Goal: Answer question/provide support

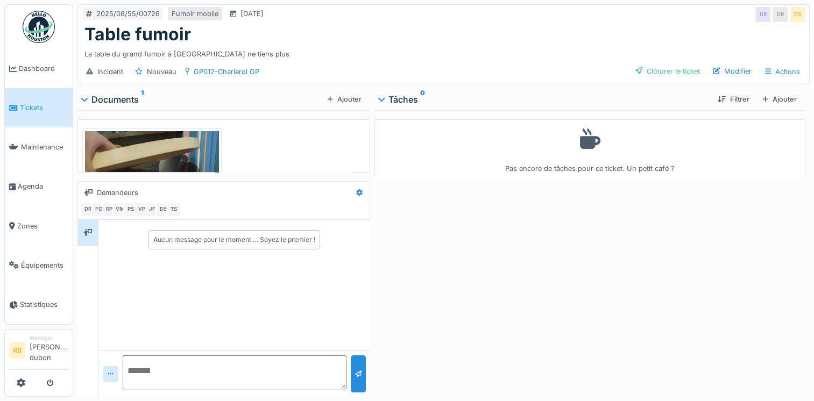
click at [142, 156] on img at bounding box center [152, 220] width 134 height 179
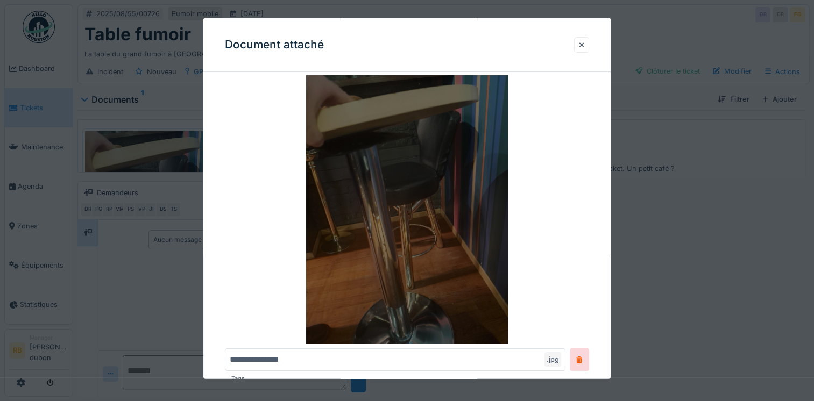
scroll to position [35, 0]
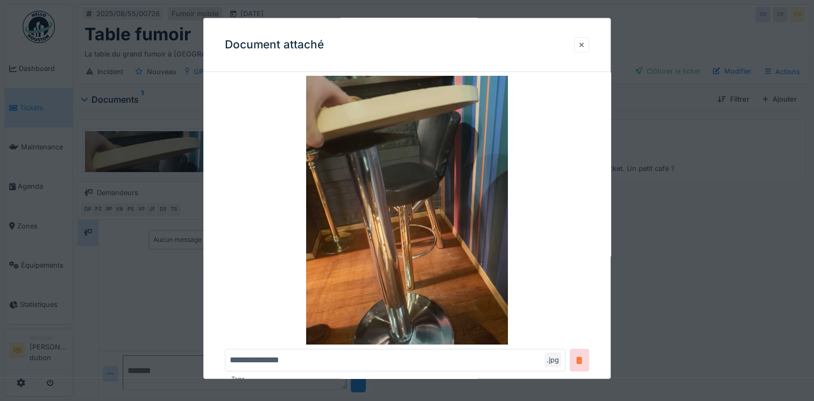
click at [584, 48] on div at bounding box center [581, 44] width 5 height 10
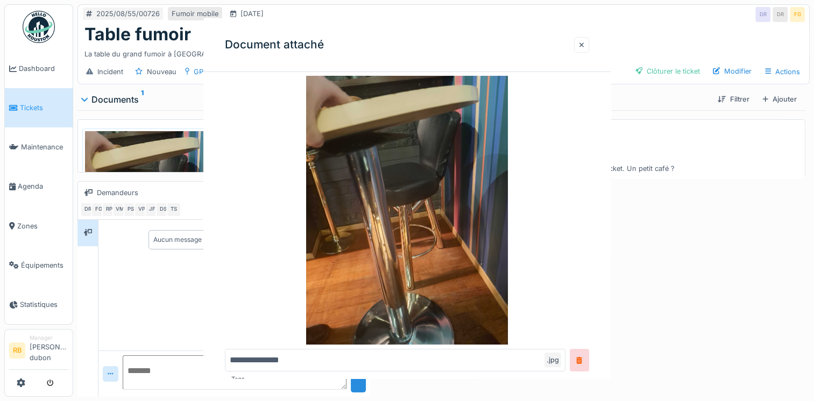
scroll to position [0, 0]
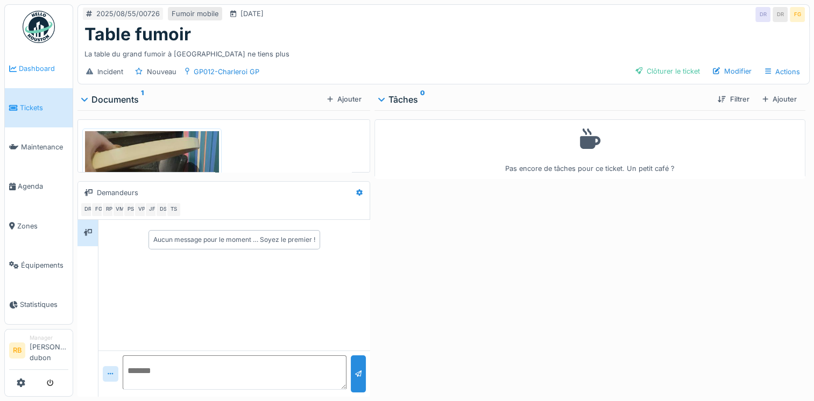
click at [25, 81] on link "Dashboard" at bounding box center [39, 68] width 68 height 39
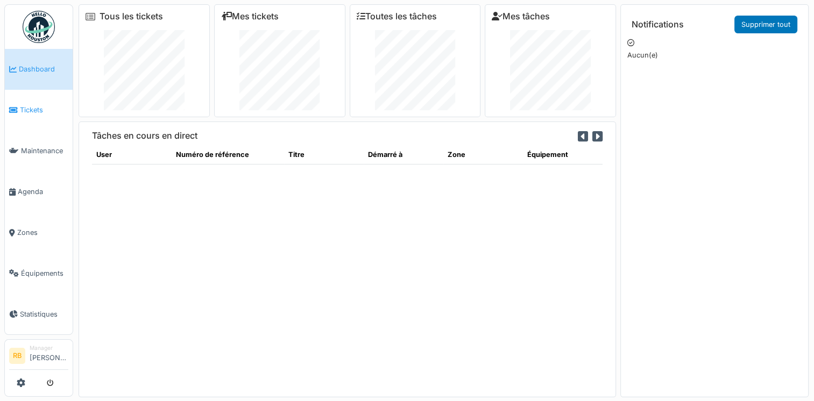
click at [39, 109] on span "Tickets" at bounding box center [44, 110] width 48 height 10
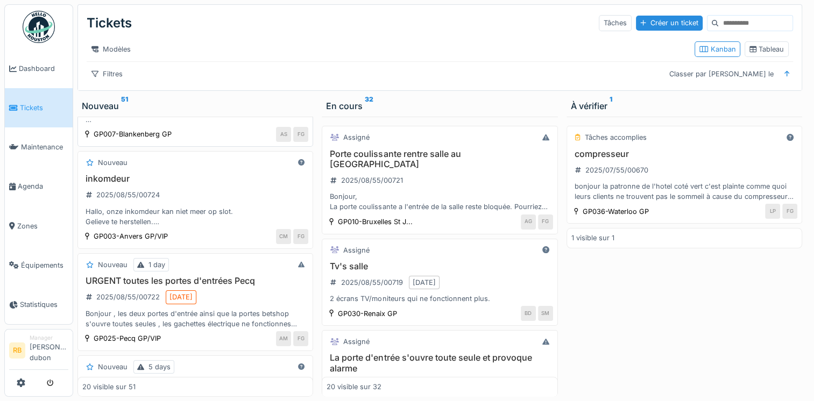
scroll to position [170, 0]
click at [187, 201] on div "inkomdeur 2025/08/55/00724 Hallo, onze inkomdeur kan niet meer op slot. Gelieve…" at bounding box center [195, 199] width 226 height 53
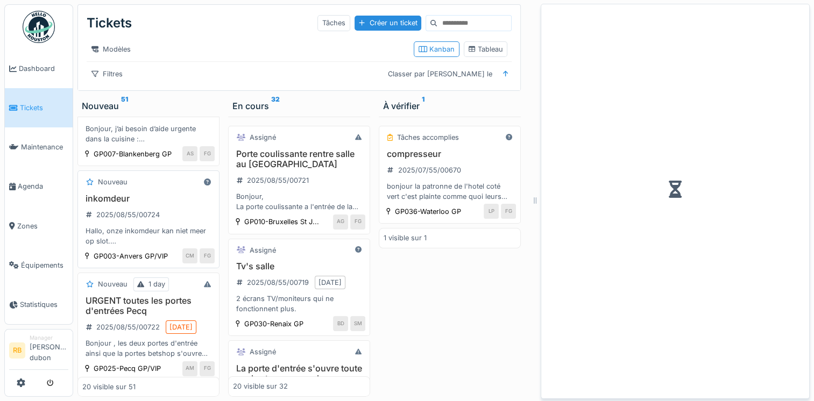
scroll to position [191, 0]
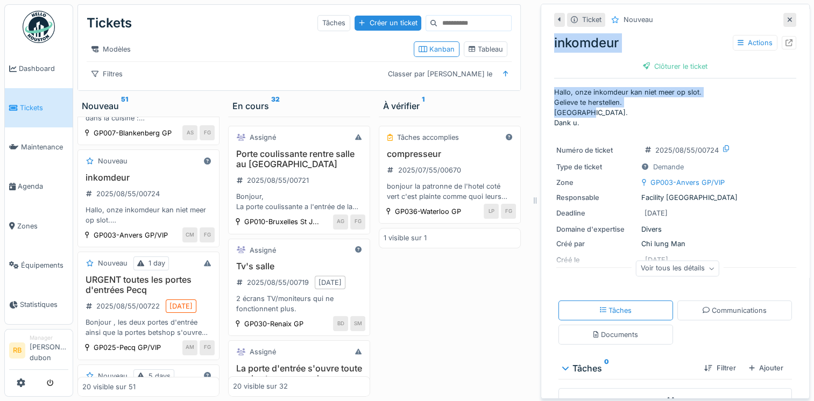
drag, startPoint x: 581, startPoint y: 115, endPoint x: 542, endPoint y: 45, distance: 80.2
click at [542, 45] on div "Ticket Nouveau inkomdeur Actions Clôturer le ticket Hallo, onze inkomdeur kan n…" at bounding box center [674, 201] width 269 height 395
copy div "inkomdeur Actions Clôturer le ticket Hallo, onze inkomdeur kan niet meer op slo…"
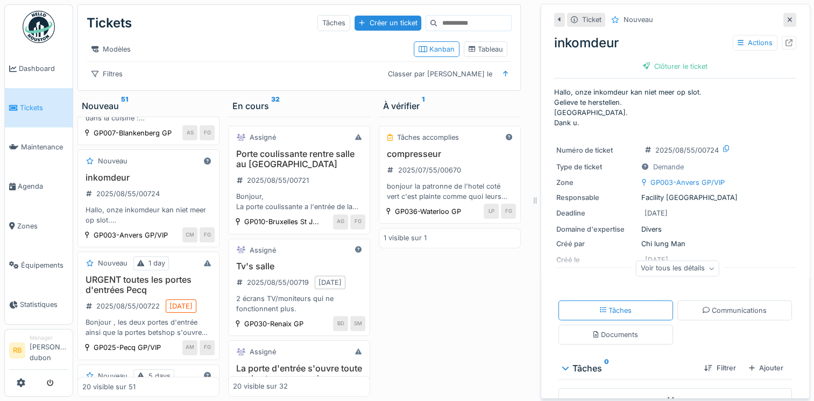
click at [752, 132] on div "Ticket Nouveau inkomdeur Actions Clôturer le ticket Hallo, onze inkomdeur kan n…" at bounding box center [675, 232] width 242 height 456
click at [785, 44] on icon at bounding box center [788, 42] width 7 height 7
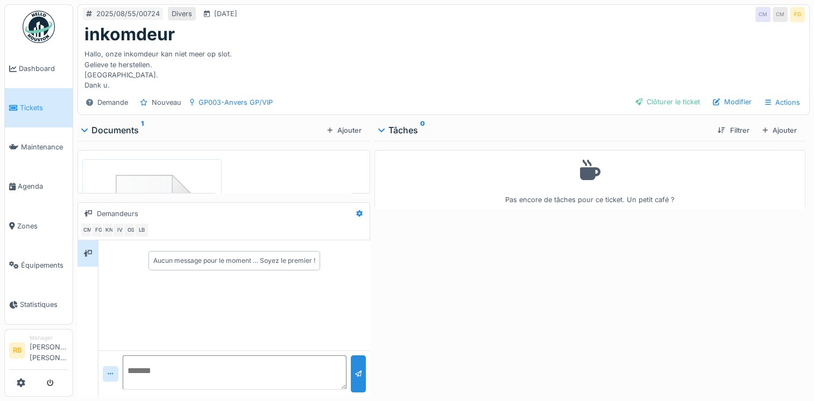
click at [180, 368] on textarea at bounding box center [234, 372] width 223 height 34
